Goal: Task Accomplishment & Management: Use online tool/utility

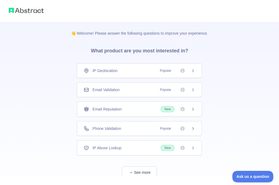
click at [118, 90] on span "Email Validation" at bounding box center [105, 89] width 27 height 5
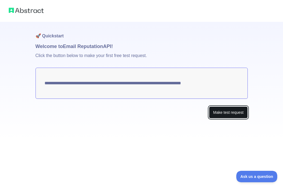
click at [223, 118] on button "Make test request" at bounding box center [228, 112] width 38 height 12
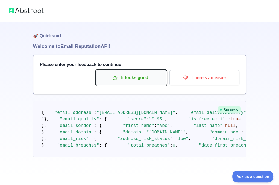
click at [143, 80] on p "It looks good!" at bounding box center [131, 77] width 62 height 9
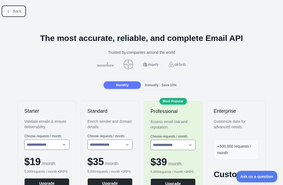
click at [9, 13] on icon at bounding box center [8, 11] width 4 height 4
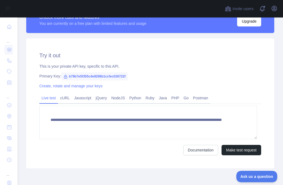
scroll to position [135, 0]
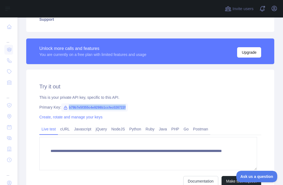
drag, startPoint x: 130, startPoint y: 106, endPoint x: 67, endPoint y: 104, distance: 62.5
click at [67, 105] on div "Primary Key: b79b7e5f355c4e9298b1ccfec026722f" at bounding box center [150, 107] width 222 height 5
copy span "b79b7e5f355c4e9298b1ccfec026722f"
